Goal: Transaction & Acquisition: Purchase product/service

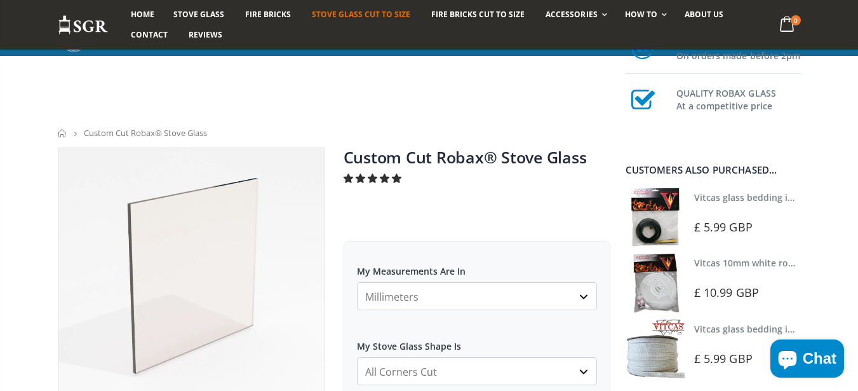
select select "all-corners-cut"
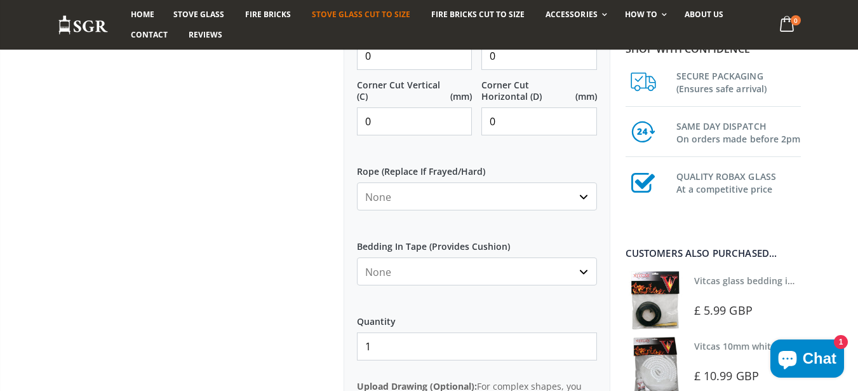
click at [406, 61] on input "0" at bounding box center [415, 56] width 116 height 28
click at [407, 64] on input "0" at bounding box center [415, 57] width 116 height 28
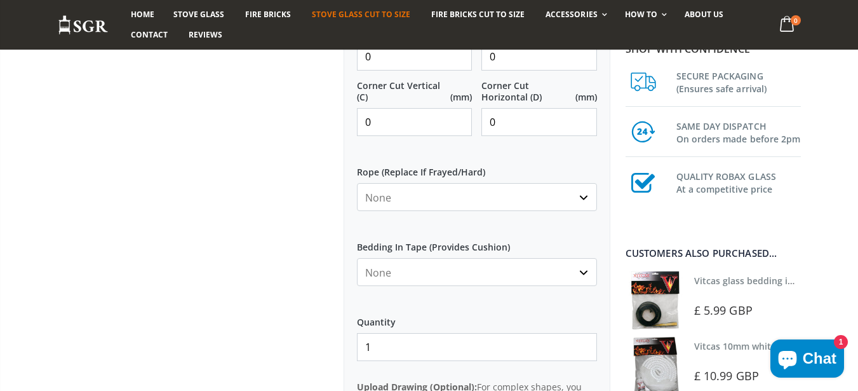
click at [407, 64] on input "0" at bounding box center [415, 57] width 116 height 28
type input "250"
type input "25"
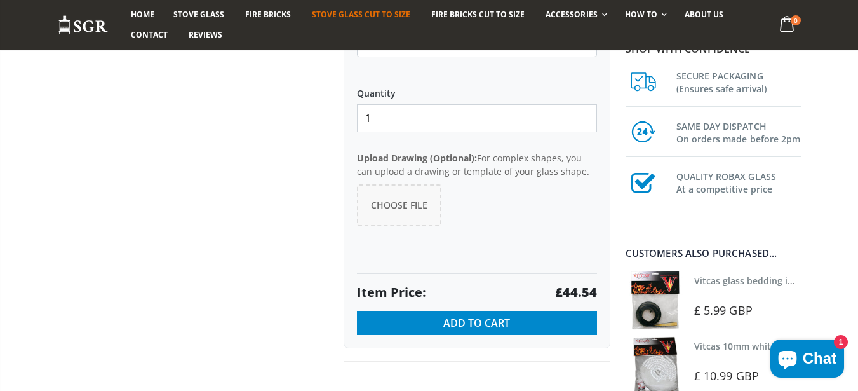
scroll to position [991, 0]
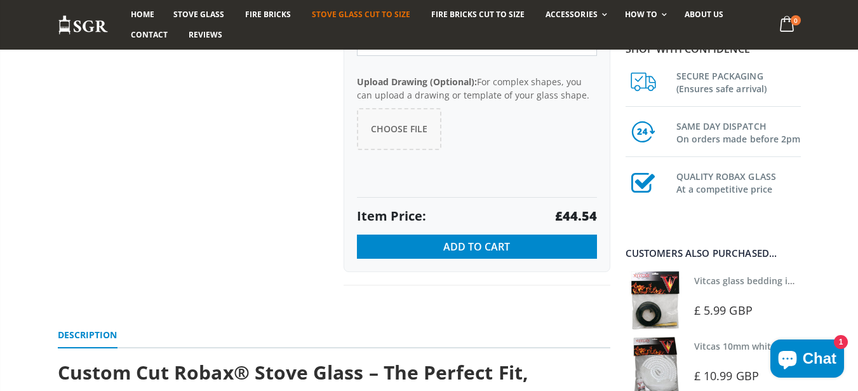
type input "25"
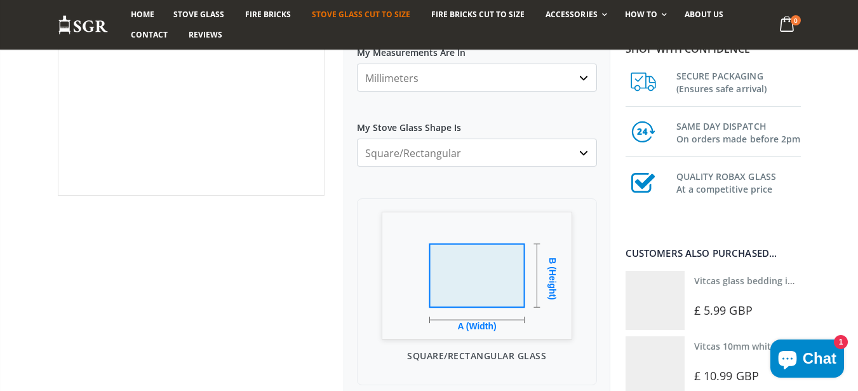
scroll to position [152, 0]
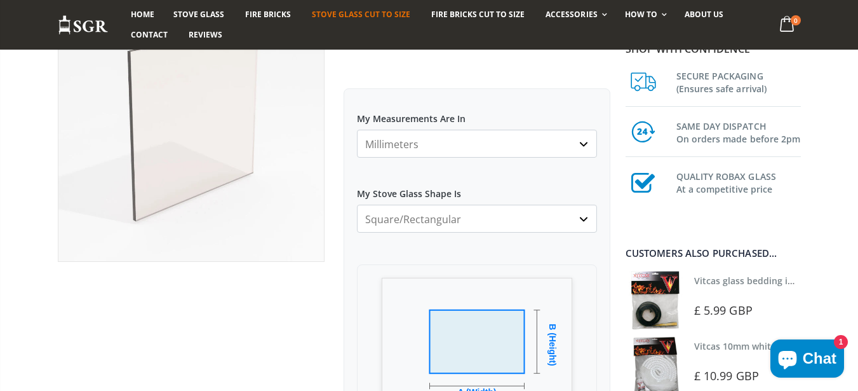
drag, startPoint x: 413, startPoint y: 217, endPoint x: 329, endPoint y: 191, distance: 87.8
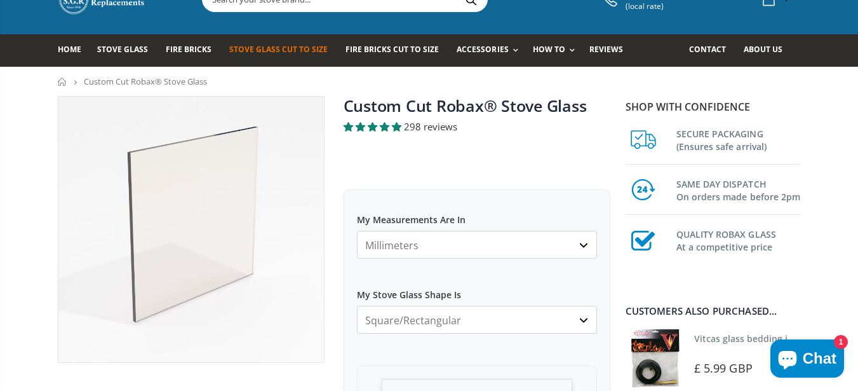
scroll to position [0, 0]
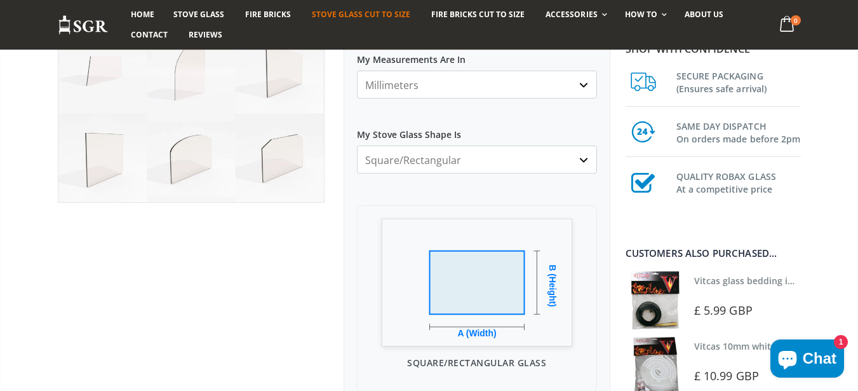
scroll to position [305, 0]
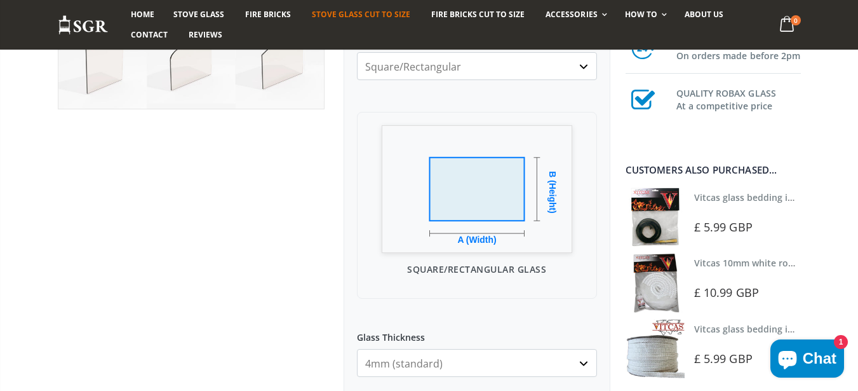
select select "half-arch"
click at [357, 52] on select "Square/Rectangular Arched Half Arch Both Top Corners Cut Single Corner Cut All …" at bounding box center [477, 66] width 240 height 28
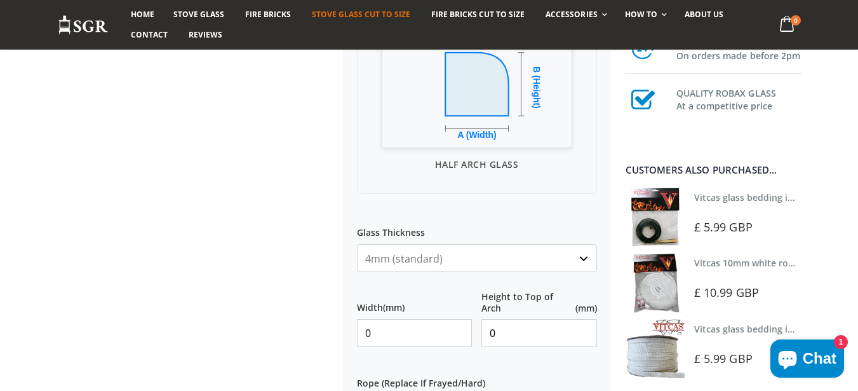
scroll to position [457, 0]
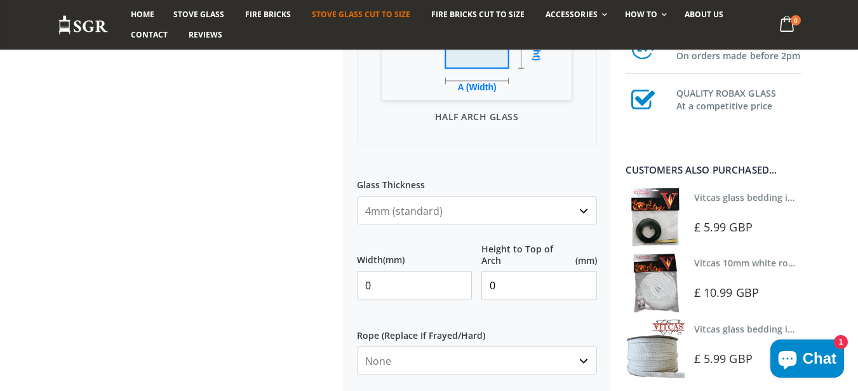
click at [395, 281] on input "0" at bounding box center [415, 285] width 116 height 28
type input "200"
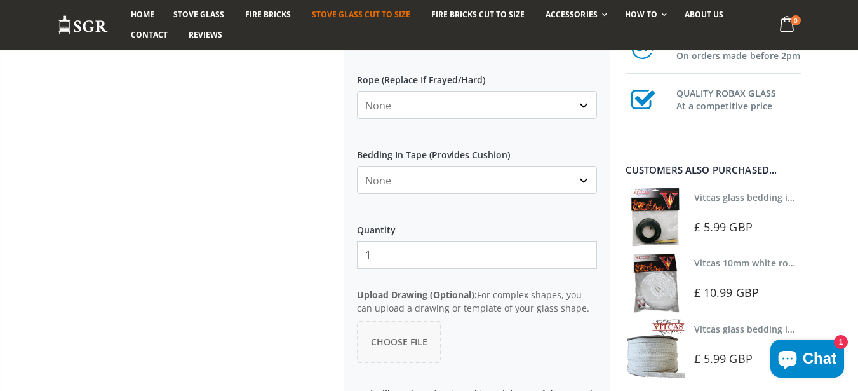
scroll to position [838, 0]
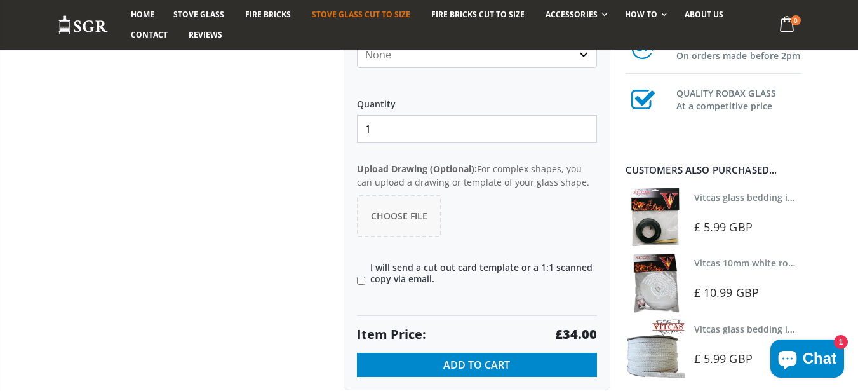
type input "200"
click at [404, 276] on label "I will send a cut out card template or a 1:1 scanned copy via email." at bounding box center [477, 273] width 240 height 23
click at [365, 276] on input"] "I will send a cut out card template or a 1:1 scanned copy via email." at bounding box center [361, 280] width 8 height 8
checkbox input"] "true"
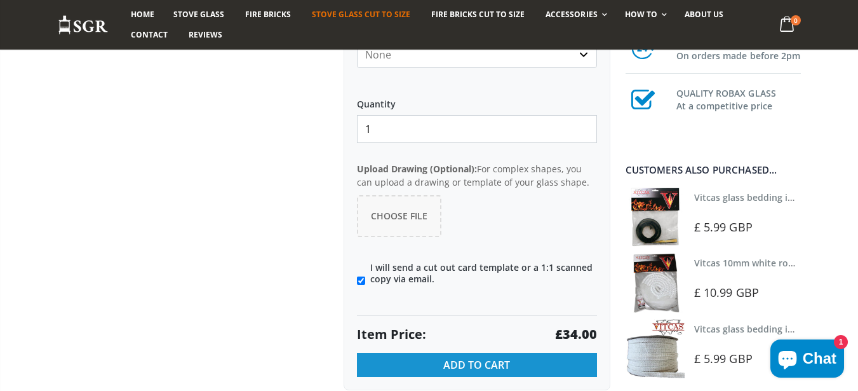
click at [464, 366] on span "Add to Cart" at bounding box center [476, 365] width 67 height 14
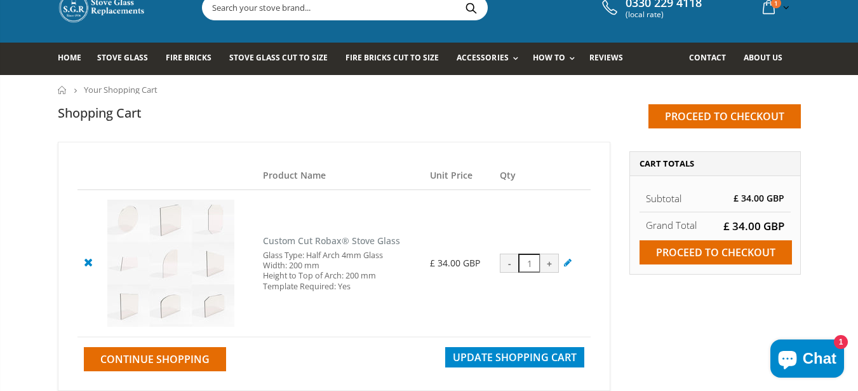
scroll to position [76, 0]
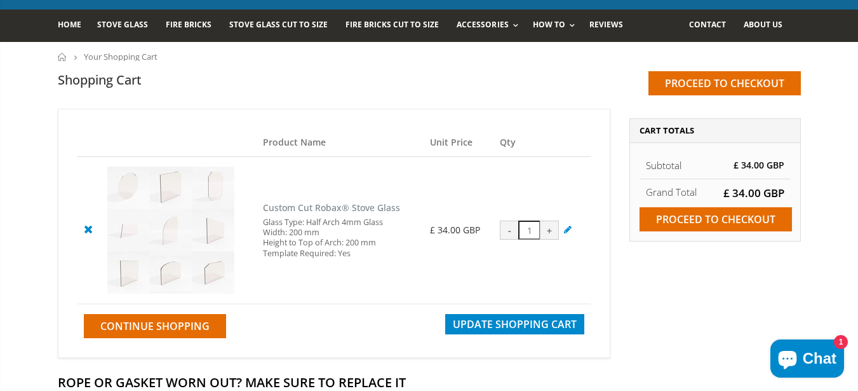
click at [82, 229] on icon at bounding box center [88, 228] width 16 height 15
